Goal: Book appointment/travel/reservation

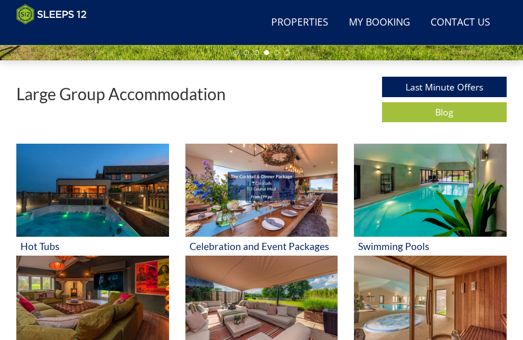
scroll to position [299, 0]
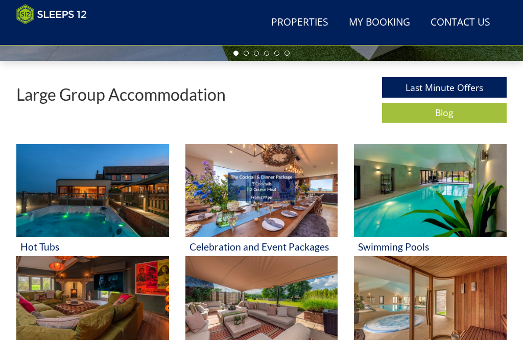
click at [382, 252] on h3 "Swimming Pools" at bounding box center [430, 246] width 145 height 11
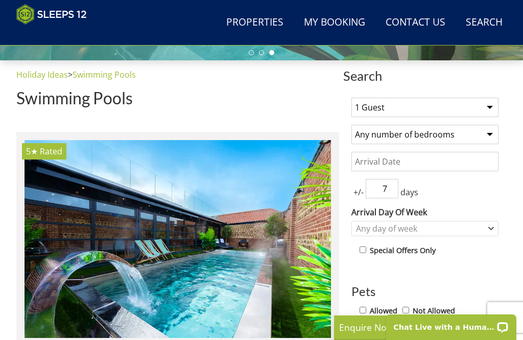
scroll to position [297, 0]
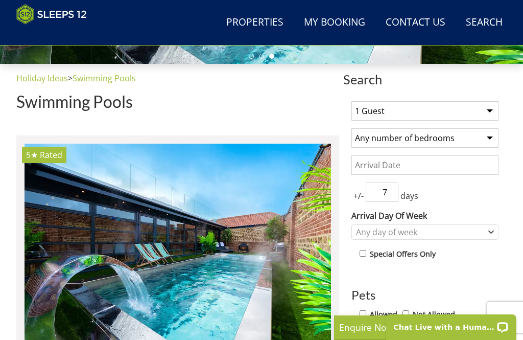
click at [489, 114] on select "1 Guest 2 Guests 3 Guests 4 Guests 5 Guests 6 Guests 7 Guests 8 Guests 9 Guests…" at bounding box center [425, 110] width 147 height 19
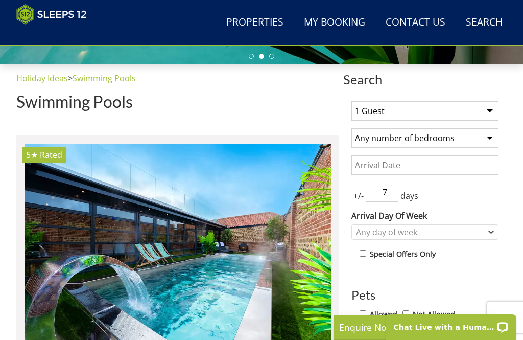
select select "9"
click at [448, 167] on input "Date" at bounding box center [425, 164] width 147 height 19
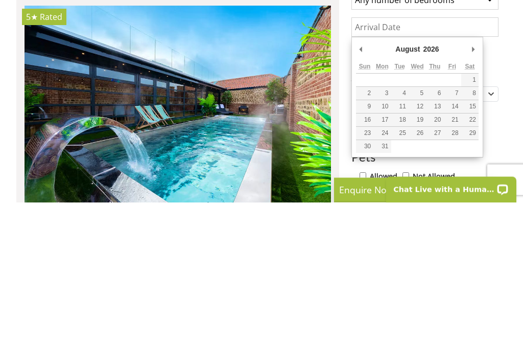
type input "[DATE]"
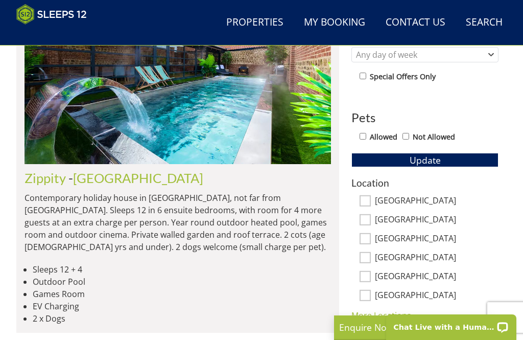
scroll to position [474, 0]
click at [122, 182] on link "[GEOGRAPHIC_DATA]" at bounding box center [138, 178] width 130 height 15
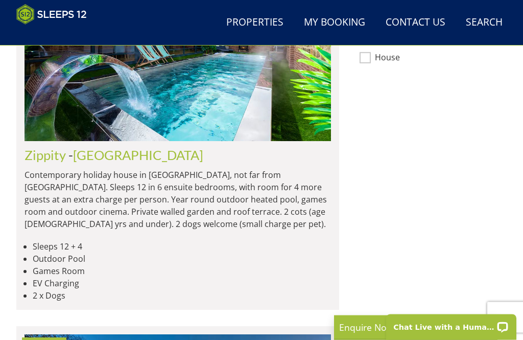
scroll to position [792, 0]
click at [42, 147] on link "Zippity" at bounding box center [45, 154] width 41 height 15
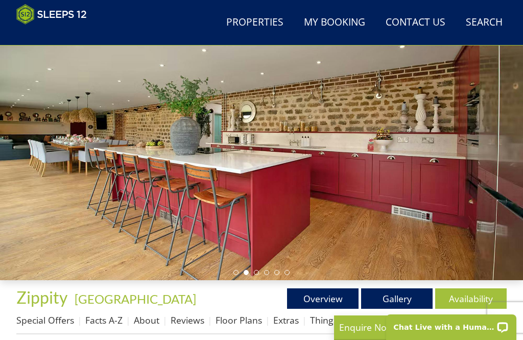
click at [502, 186] on div at bounding box center [261, 133] width 523 height 293
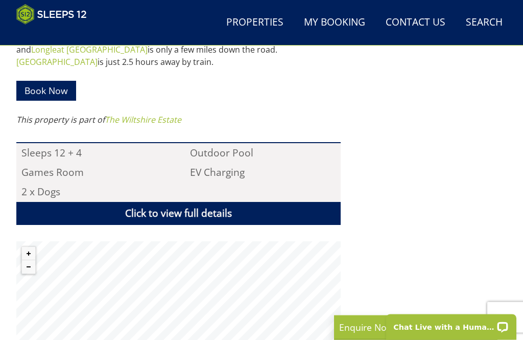
scroll to position [596, 0]
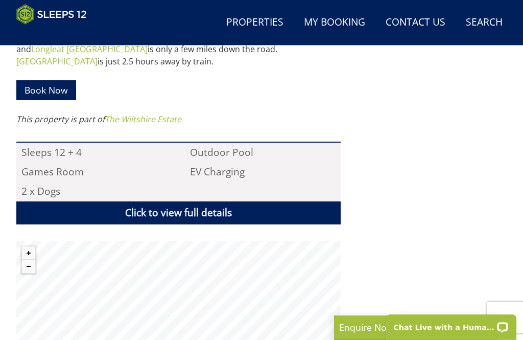
click at [37, 80] on link "Book Now" at bounding box center [46, 90] width 60 height 20
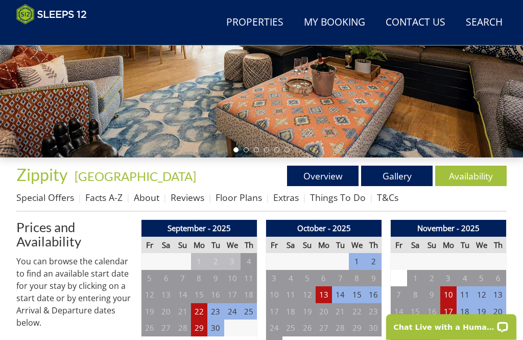
scroll to position [204, 0]
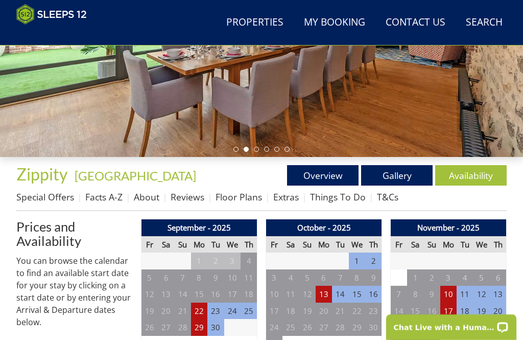
click at [315, 174] on link "Overview" at bounding box center [323, 175] width 72 height 20
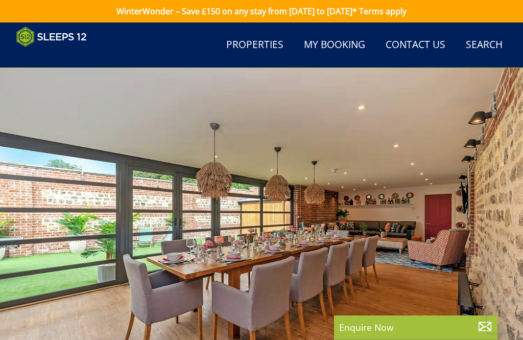
scroll to position [131, 0]
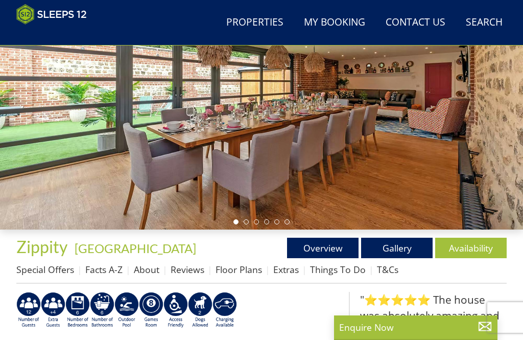
click at [391, 249] on link "Gallery" at bounding box center [397, 248] width 72 height 20
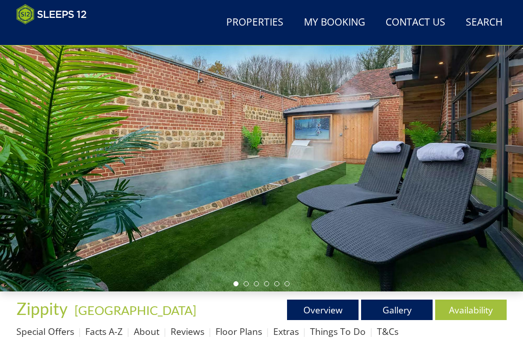
scroll to position [112, 0]
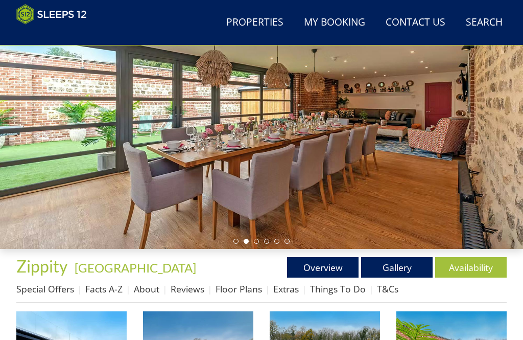
click at [479, 269] on link "Availability" at bounding box center [471, 267] width 72 height 20
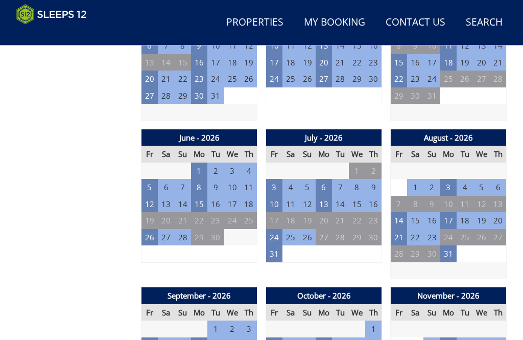
scroll to position [769, 0]
click at [498, 262] on td at bounding box center [449, 270] width 116 height 17
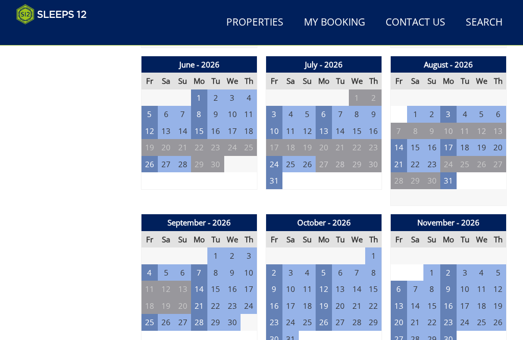
scroll to position [842, 0]
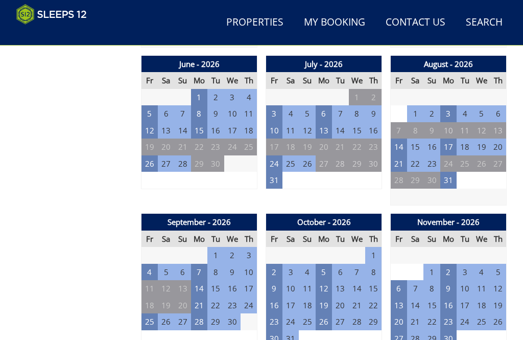
click at [424, 108] on td "1" at bounding box center [415, 113] width 16 height 17
click at [423, 106] on td "1" at bounding box center [415, 113] width 16 height 17
click at [280, 172] on td "31" at bounding box center [274, 180] width 16 height 17
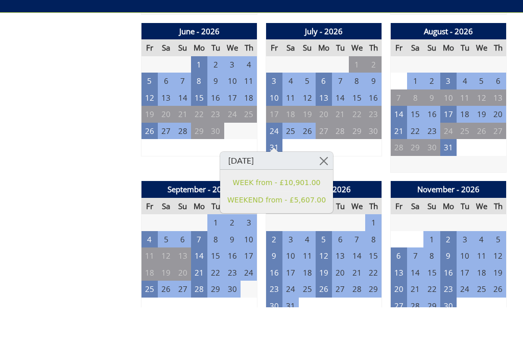
scroll to position [875, 0]
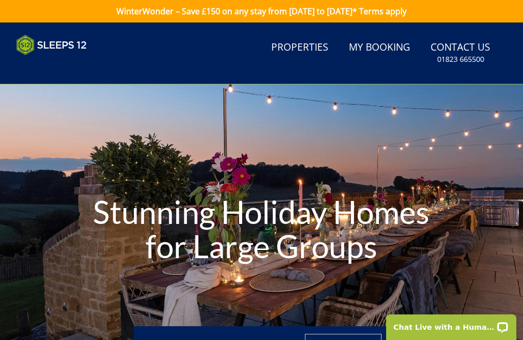
click at [294, 50] on link "Properties" at bounding box center [299, 47] width 65 height 23
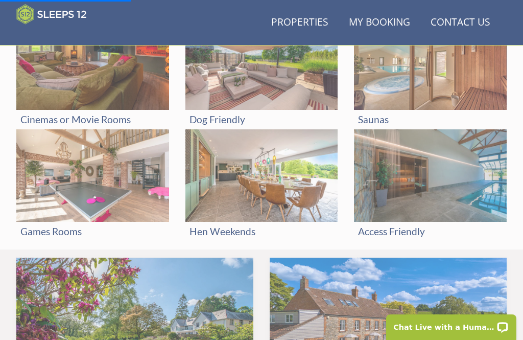
scroll to position [541, 0]
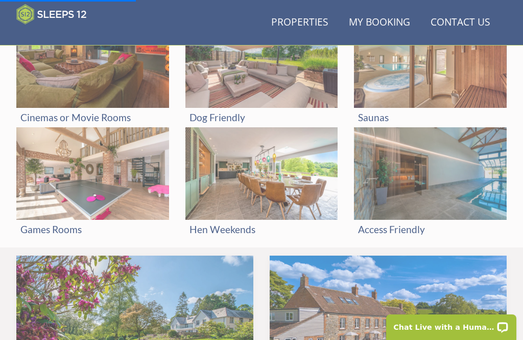
click at [35, 219] on img at bounding box center [92, 173] width 153 height 93
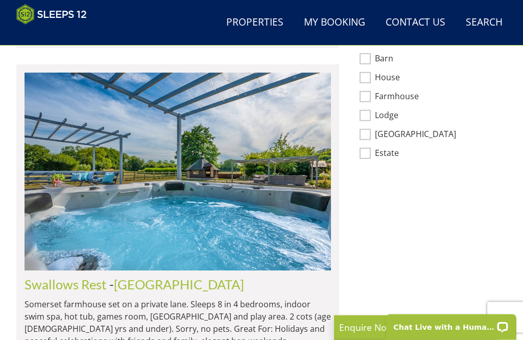
scroll to position [809, 0]
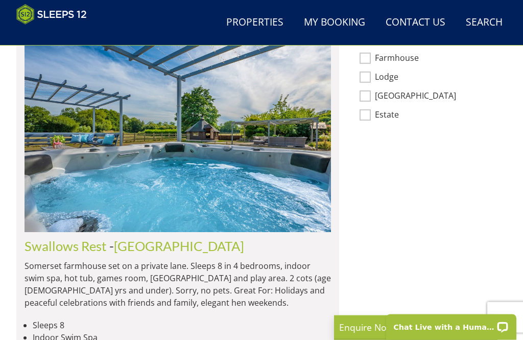
click at [69, 243] on link "Swallows Rest" at bounding box center [66, 246] width 82 height 15
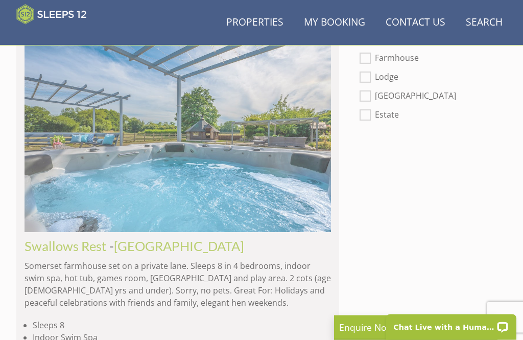
scroll to position [809, 0]
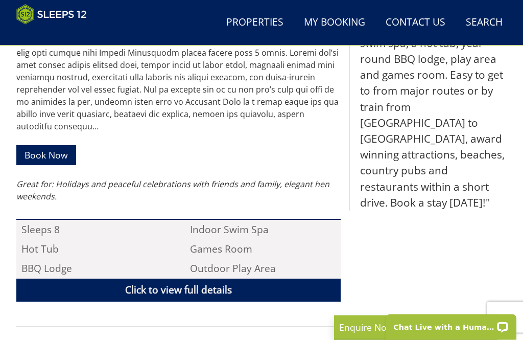
scroll to position [547, 0]
click at [137, 283] on link "Click to view full details" at bounding box center [178, 290] width 325 height 23
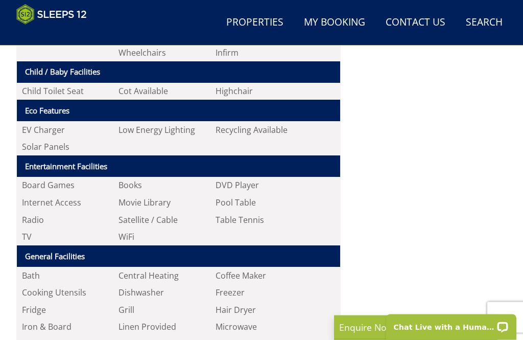
scroll to position [791, 0]
